Goal: Find specific page/section: Find specific page/section

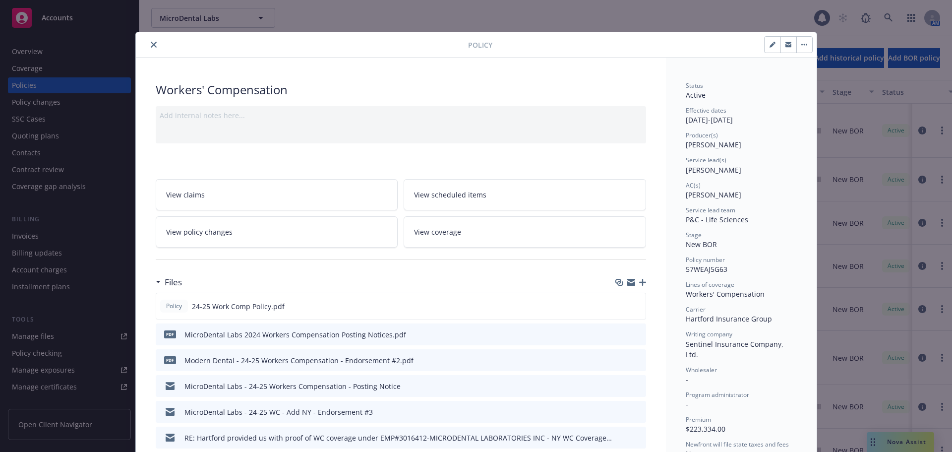
click at [151, 46] on icon "close" at bounding box center [154, 45] width 6 height 6
